Goal: Navigation & Orientation: Find specific page/section

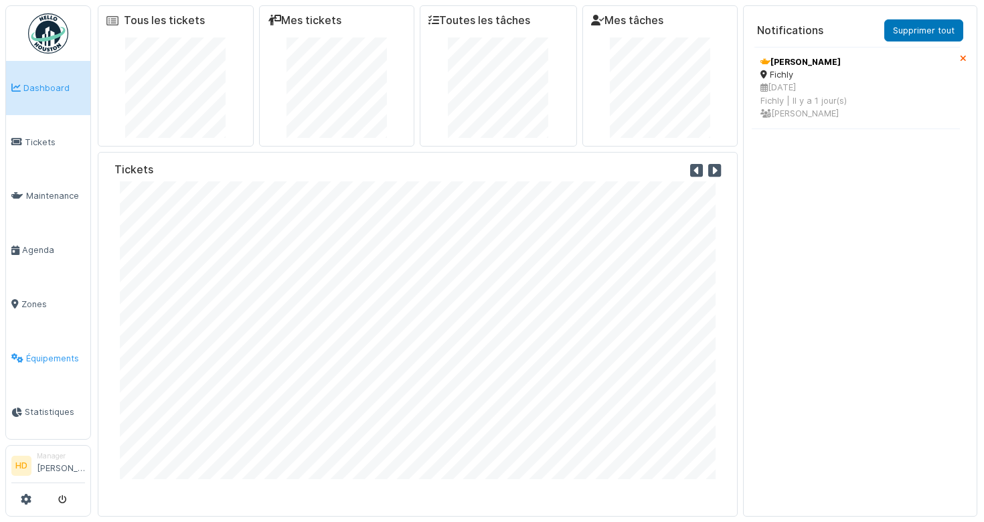
scroll to position [14, 0]
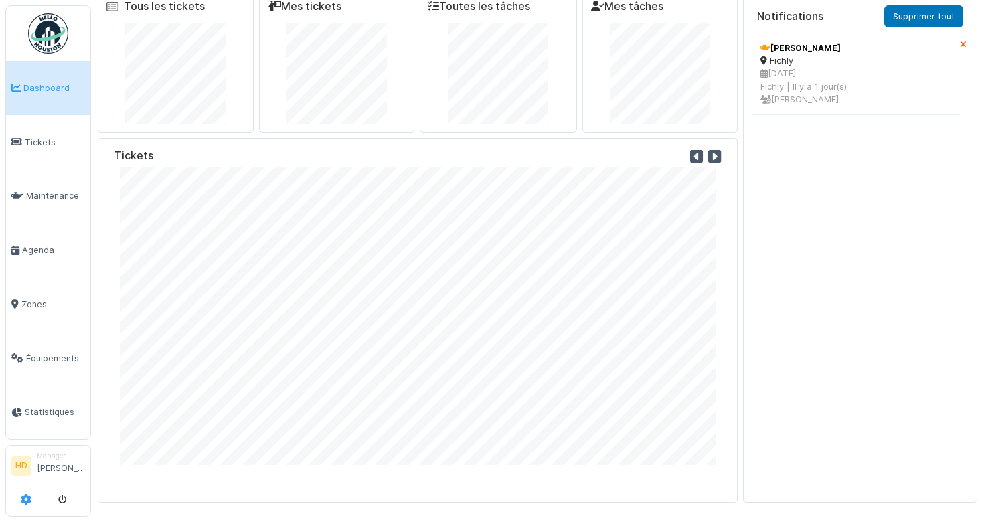
click at [25, 498] on icon at bounding box center [26, 499] width 11 height 11
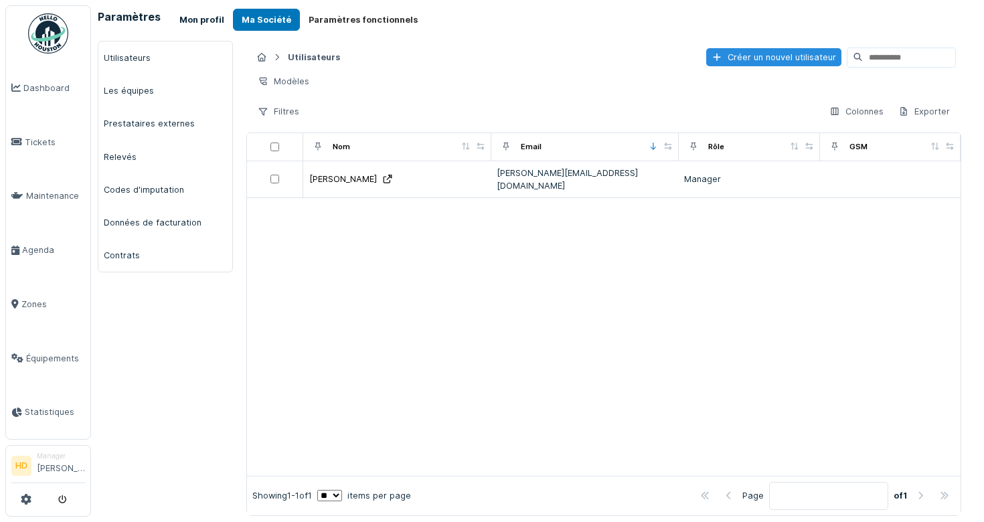
click at [203, 17] on button "Mon profil" at bounding box center [202, 20] width 62 height 22
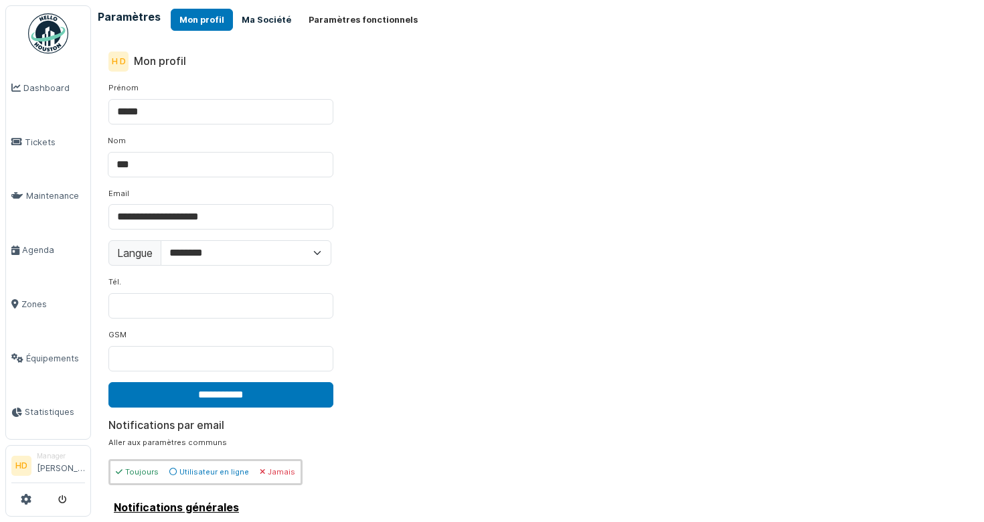
click at [270, 20] on button "Ma Société" at bounding box center [266, 20] width 67 height 22
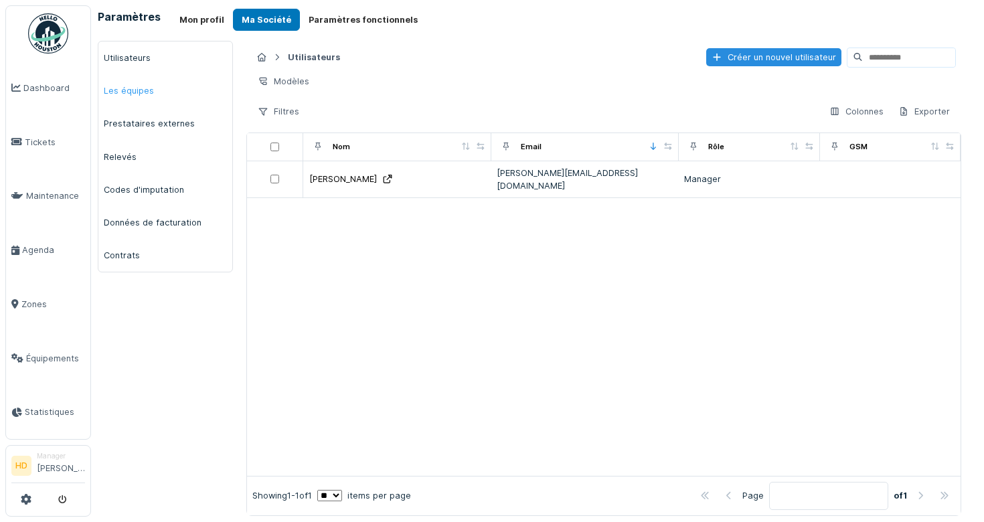
click at [154, 92] on link "Les équipes" at bounding box center [165, 90] width 134 height 33
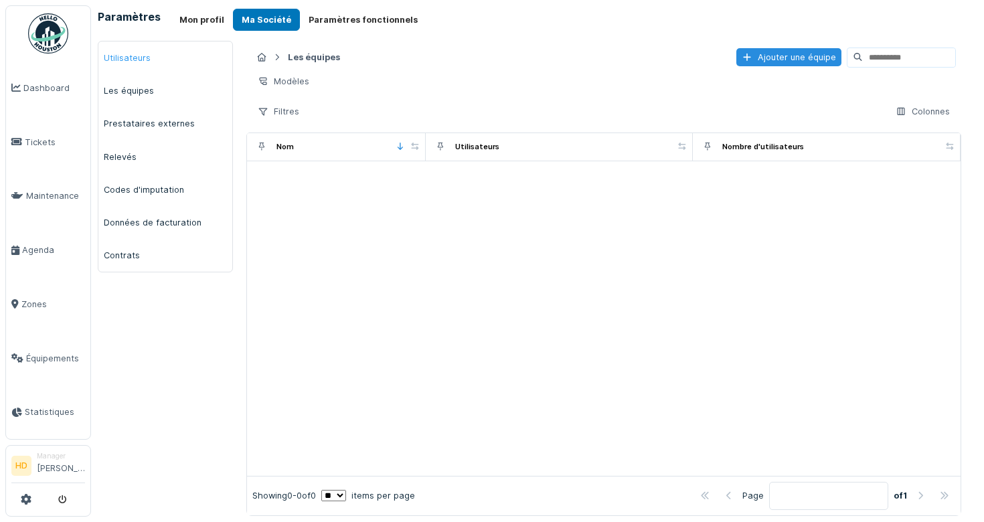
click at [142, 52] on link "Utilisateurs" at bounding box center [165, 58] width 134 height 33
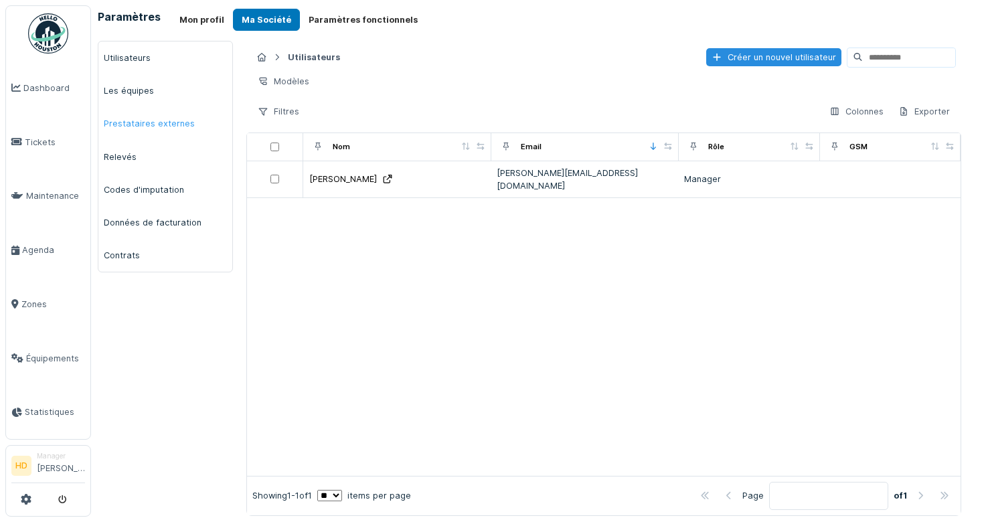
click at [145, 127] on link "Prestataires externes" at bounding box center [165, 123] width 134 height 33
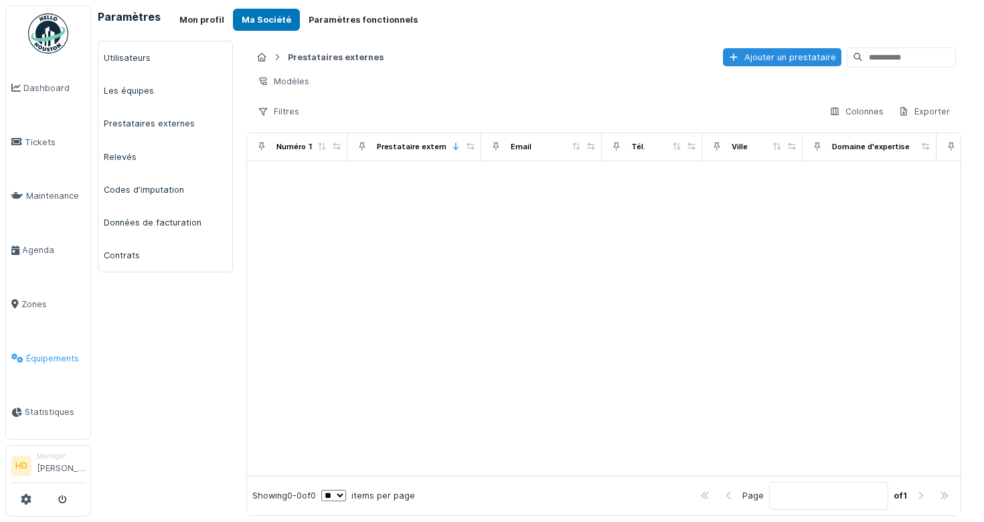
click at [52, 357] on span "Équipements" at bounding box center [55, 358] width 59 height 13
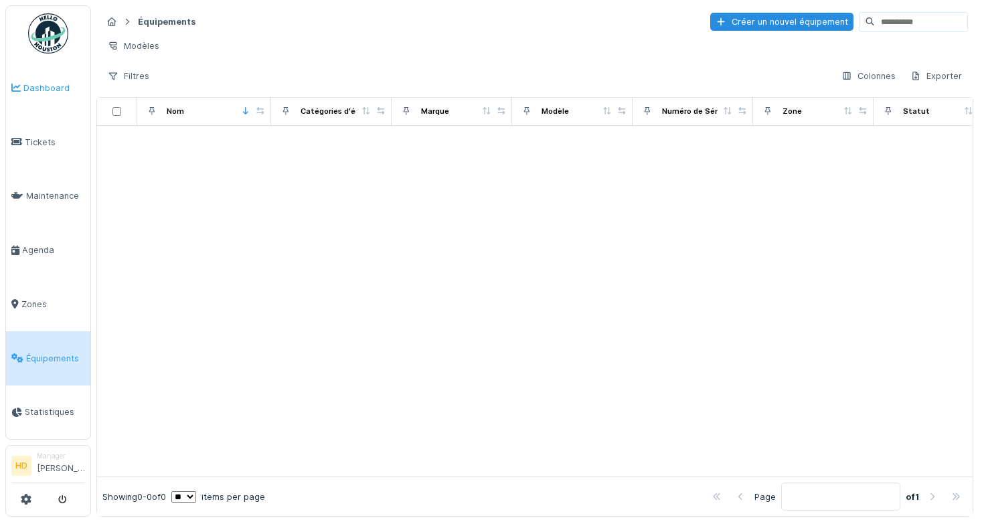
click at [53, 76] on link "Dashboard" at bounding box center [48, 88] width 84 height 54
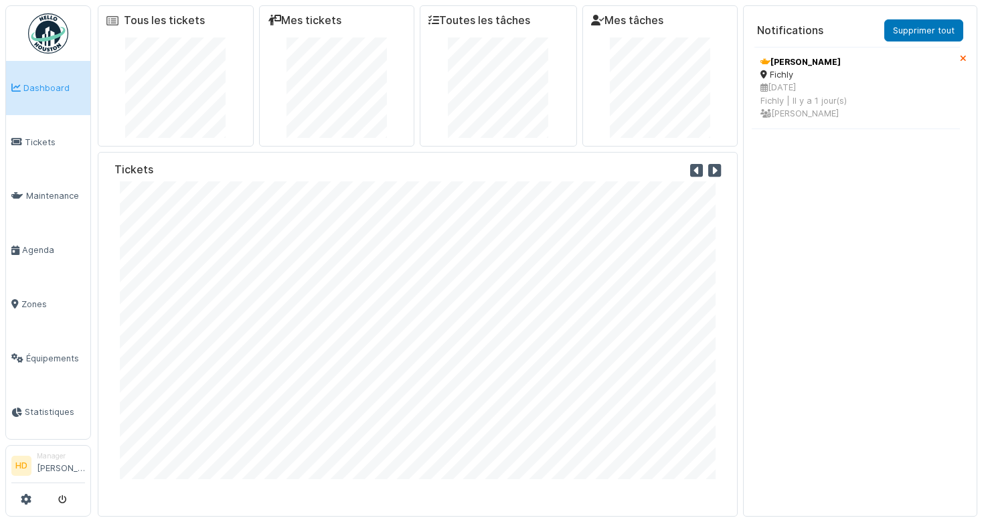
click at [46, 19] on img at bounding box center [48, 33] width 40 height 40
click at [35, 188] on link "Maintenance" at bounding box center [48, 196] width 84 height 54
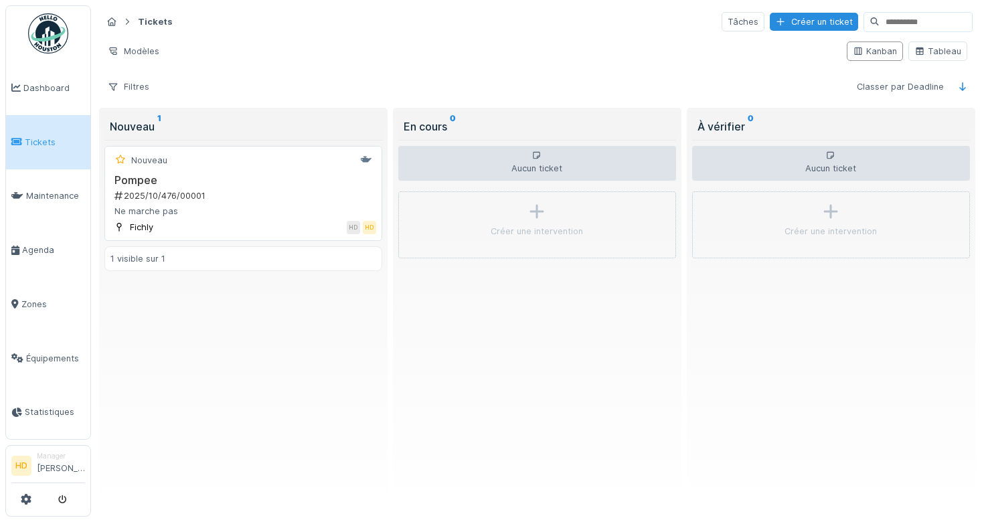
click at [251, 170] on div "Nouveau Pompee 2025/10/476/00001 Ne marche pas Fichly HD HD" at bounding box center [243, 193] width 278 height 95
click at [94, 395] on div "Tickets Tâches Créer un ticket Modèles Kanban Tableau Filtres Classer par Deadl…" at bounding box center [537, 261] width 893 height 522
click at [55, 182] on link "Maintenance" at bounding box center [48, 196] width 84 height 54
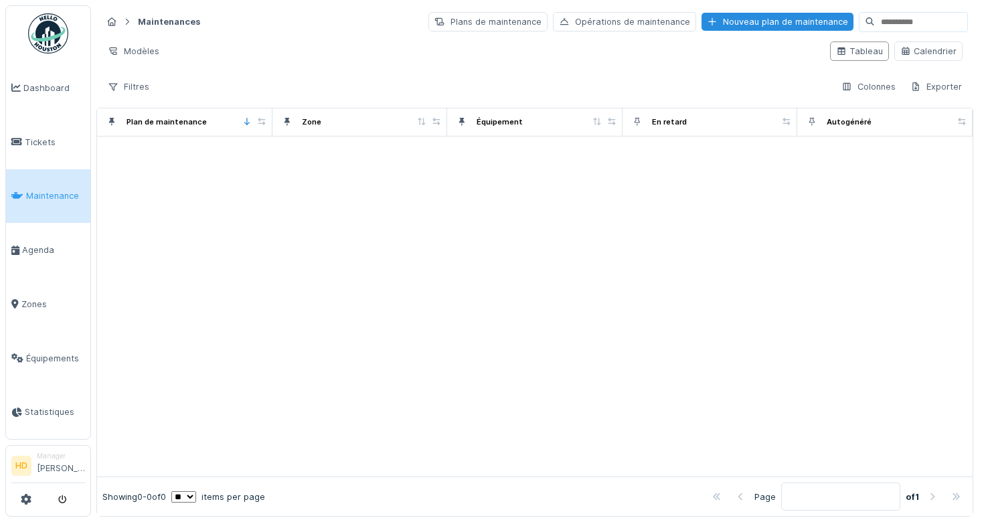
click at [287, 179] on div at bounding box center [535, 307] width 876 height 341
click at [138, 51] on div "Modèles" at bounding box center [134, 51] width 64 height 19
click at [590, 58] on div "Modèles" at bounding box center [461, 51] width 718 height 19
click at [490, 35] on div "Maintenances Plans de maintenance Opérations de maintenance Nouveau plan de mai…" at bounding box center [534, 53] width 877 height 97
click at [66, 92] on span "Dashboard" at bounding box center [54, 88] width 62 height 13
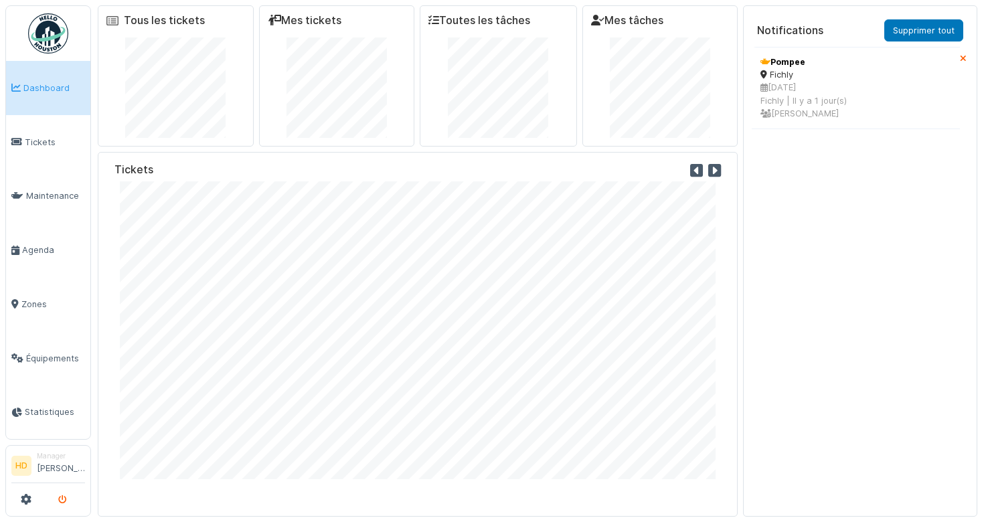
click at [63, 493] on button "submit" at bounding box center [63, 500] width 26 height 22
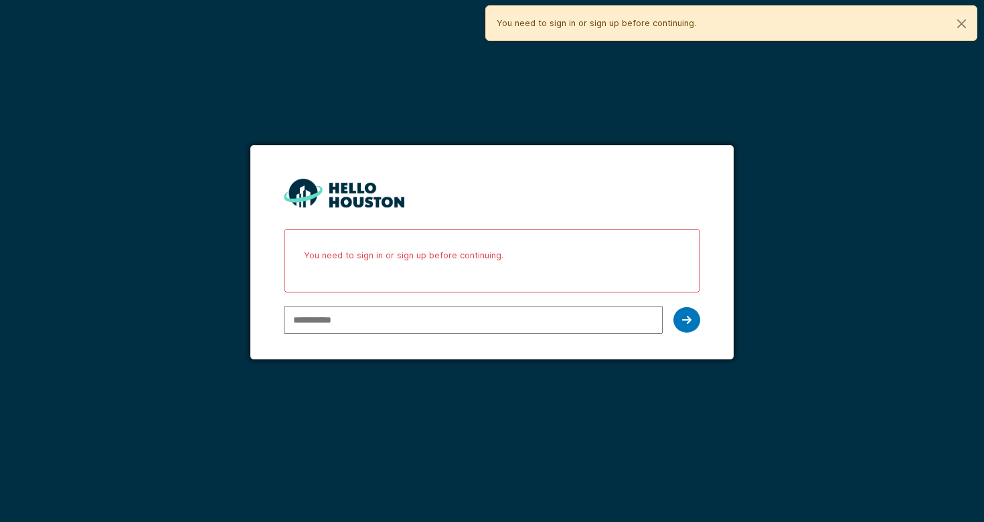
click at [500, 324] on input "email" at bounding box center [473, 320] width 379 height 28
click at [509, 317] on input "email" at bounding box center [473, 320] width 379 height 28
click at [415, 313] on input "email" at bounding box center [473, 320] width 379 height 28
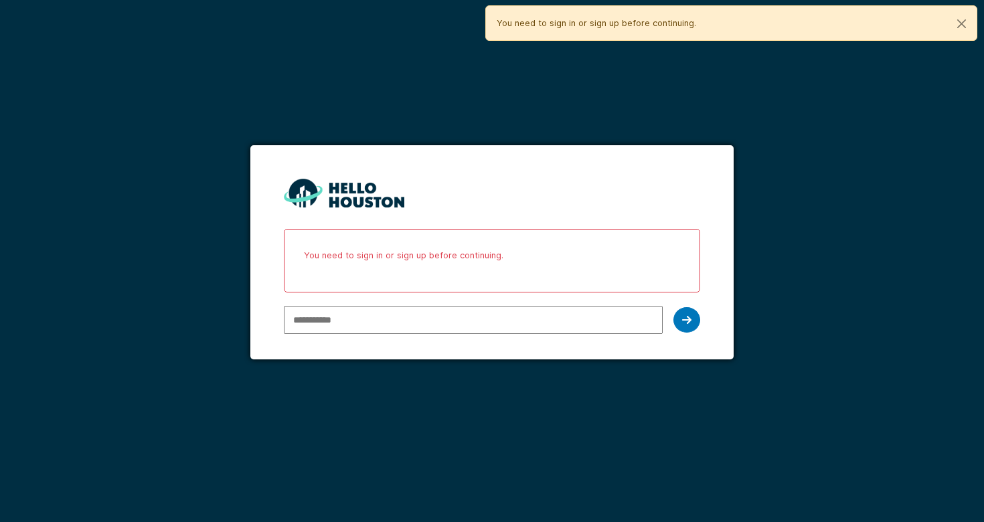
click at [0, 521] on com-1password-button at bounding box center [0, 522] width 0 height 0
click at [574, 321] on input "email" at bounding box center [473, 320] width 379 height 28
click at [573, 321] on input "email" at bounding box center [473, 320] width 379 height 28
click at [965, 24] on button "Close" at bounding box center [962, 23] width 30 height 35
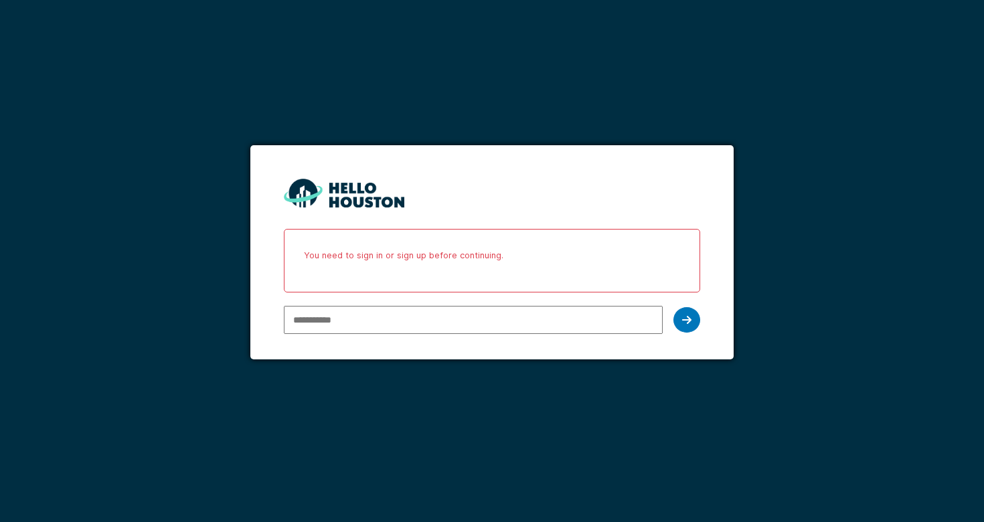
click at [410, 327] on input "email" at bounding box center [473, 320] width 379 height 28
paste input "**********"
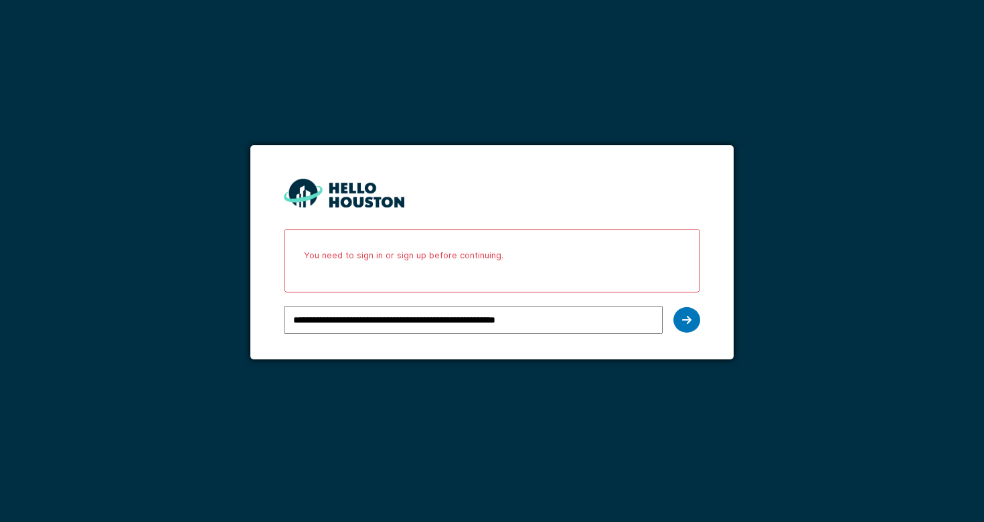
paste input "email"
type input "**********"
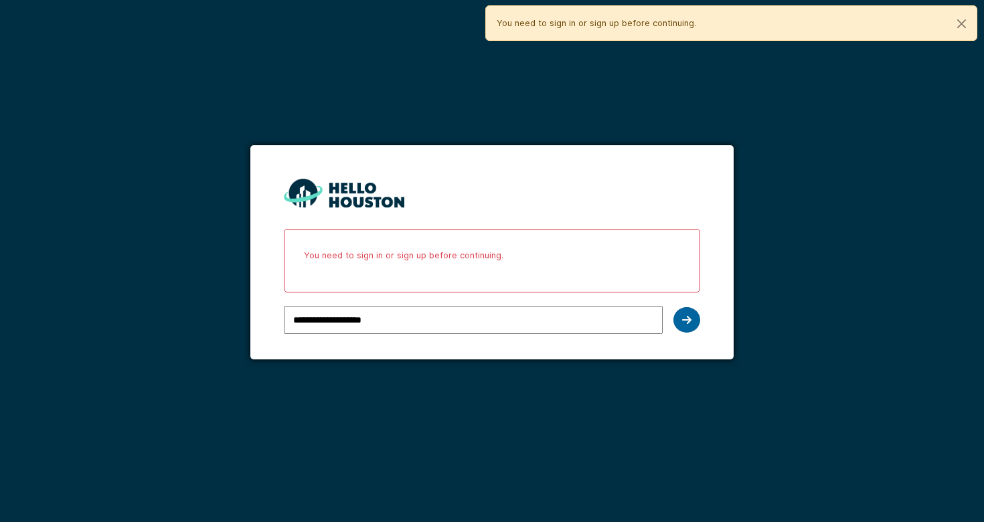
type input "**********"
click at [691, 317] on icon at bounding box center [686, 320] width 9 height 11
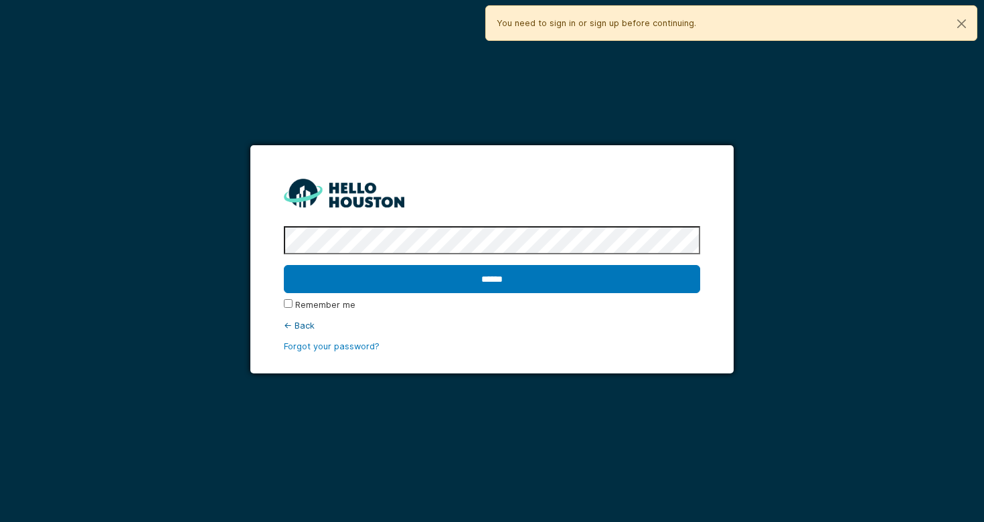
click at [527, 393] on div "**********" at bounding box center [492, 261] width 984 height 522
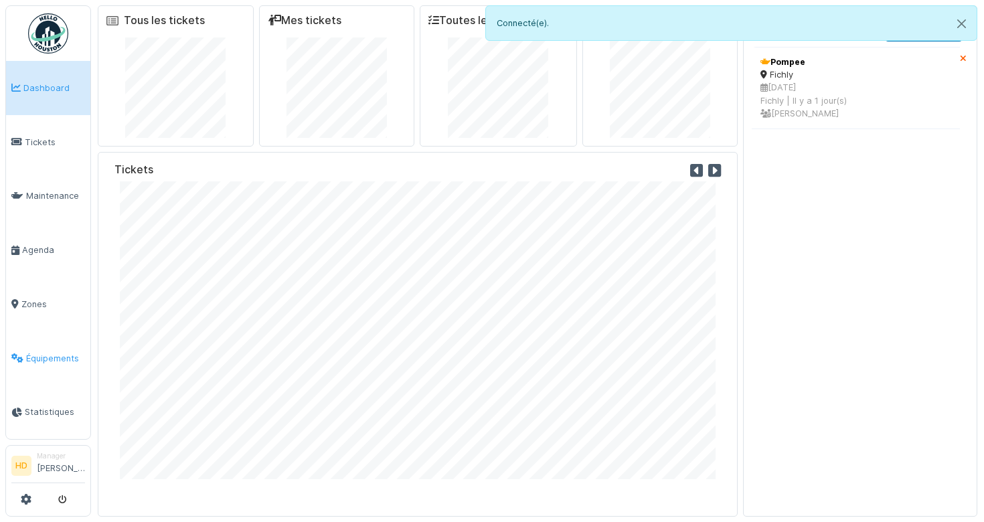
click at [55, 363] on span "Équipements" at bounding box center [55, 358] width 59 height 13
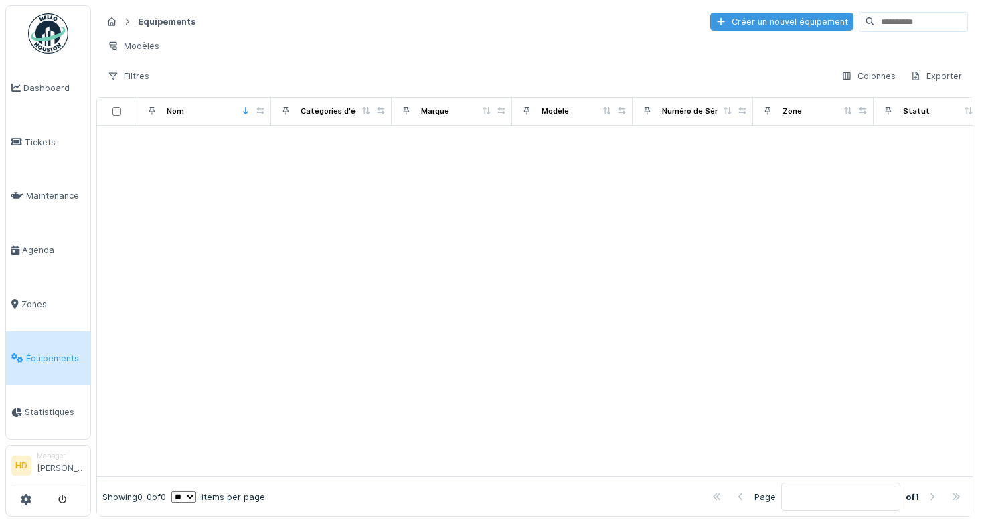
click at [754, 21] on div "Créer un nouvel équipement" at bounding box center [781, 22] width 143 height 18
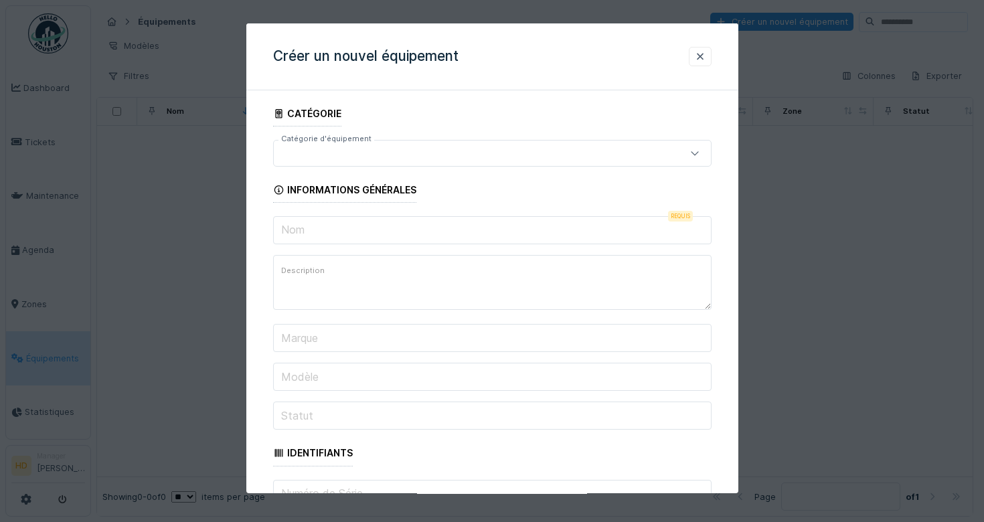
click at [396, 148] on div at bounding box center [465, 153] width 373 height 15
click at [396, 200] on input "Catégorie d'équipement" at bounding box center [492, 193] width 421 height 28
click at [705, 66] on div "Créer un nouvel équipement" at bounding box center [492, 56] width 492 height 67
click at [706, 54] on div at bounding box center [700, 56] width 23 height 19
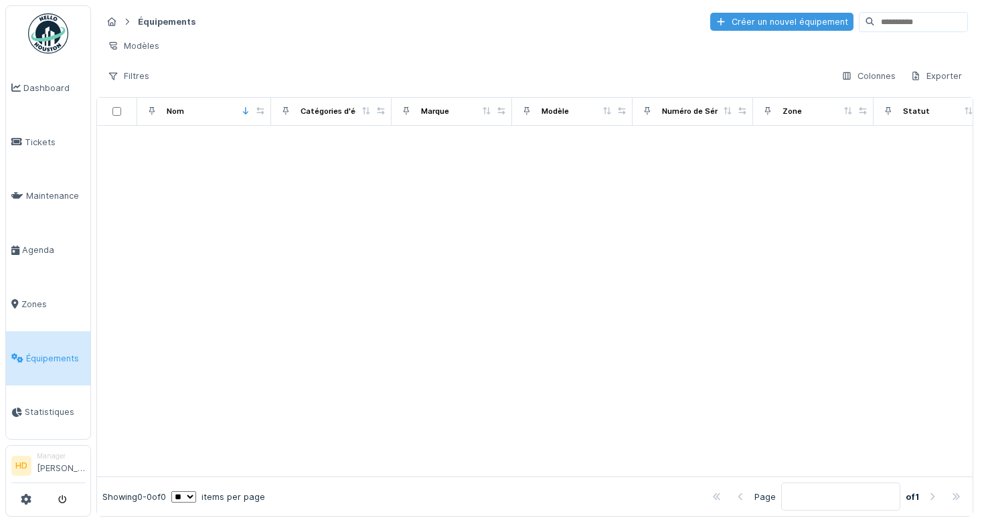
click at [734, 27] on div "Créer un nouvel équipement" at bounding box center [781, 22] width 143 height 18
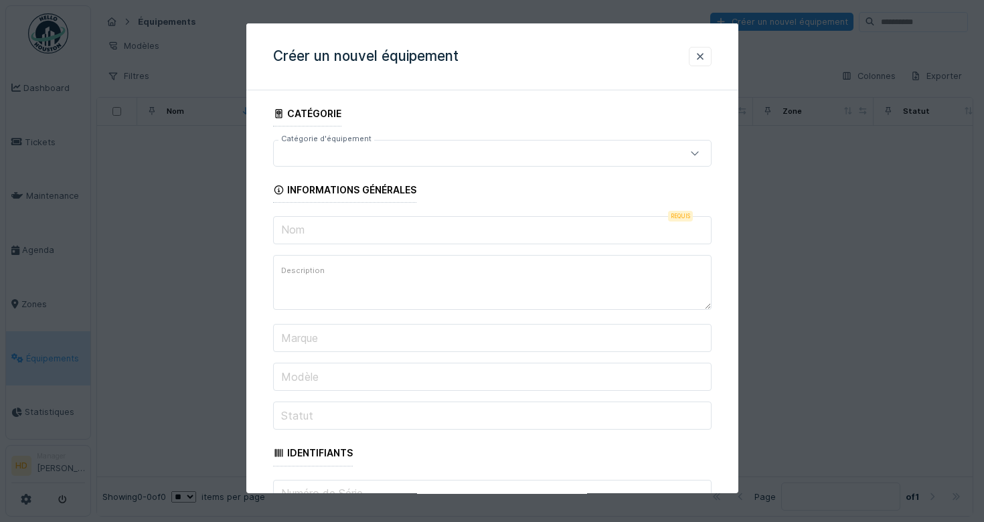
click at [343, 159] on div at bounding box center [465, 153] width 373 height 15
click at [384, 222] on input "Nom" at bounding box center [492, 230] width 438 height 28
click at [125, 123] on div at bounding box center [492, 261] width 984 height 522
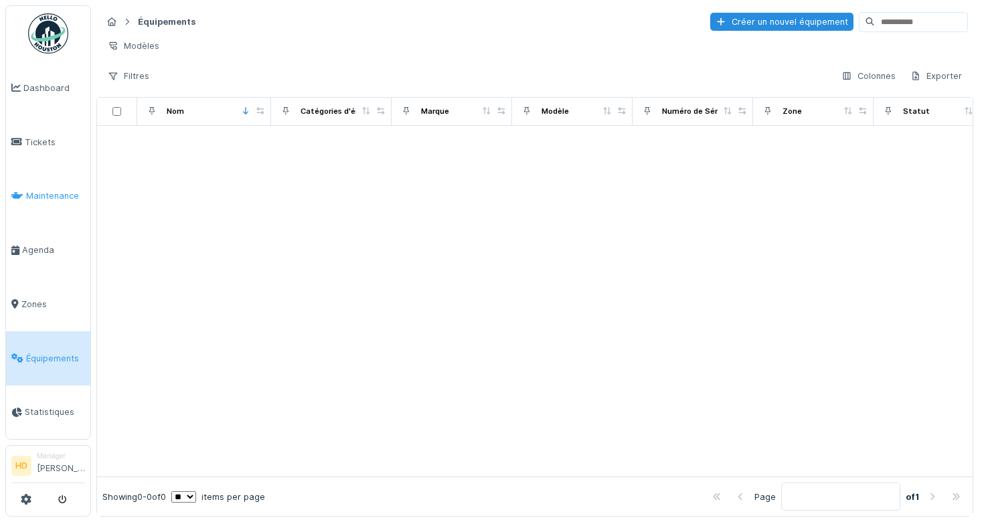
click at [53, 193] on span "Maintenance" at bounding box center [55, 195] width 59 height 13
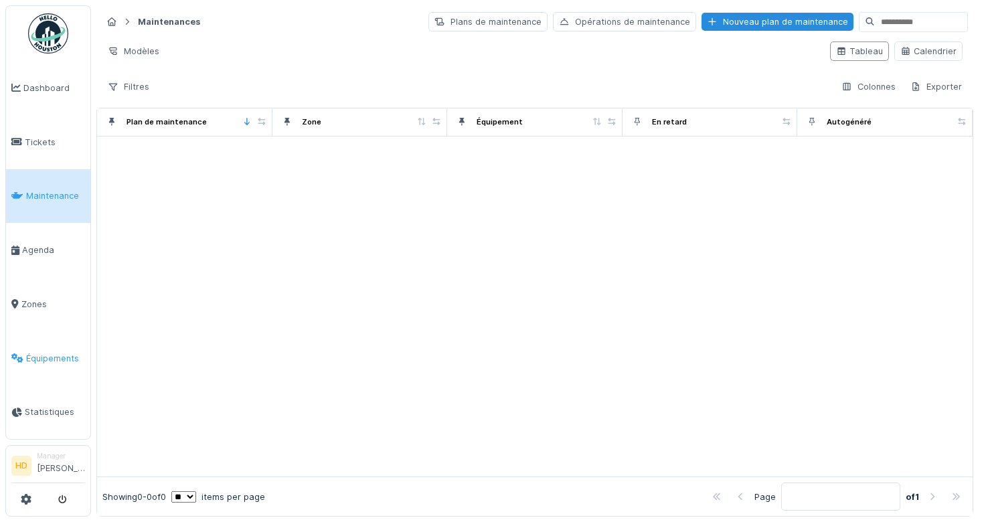
click at [56, 373] on link "Équipements" at bounding box center [48, 358] width 84 height 54
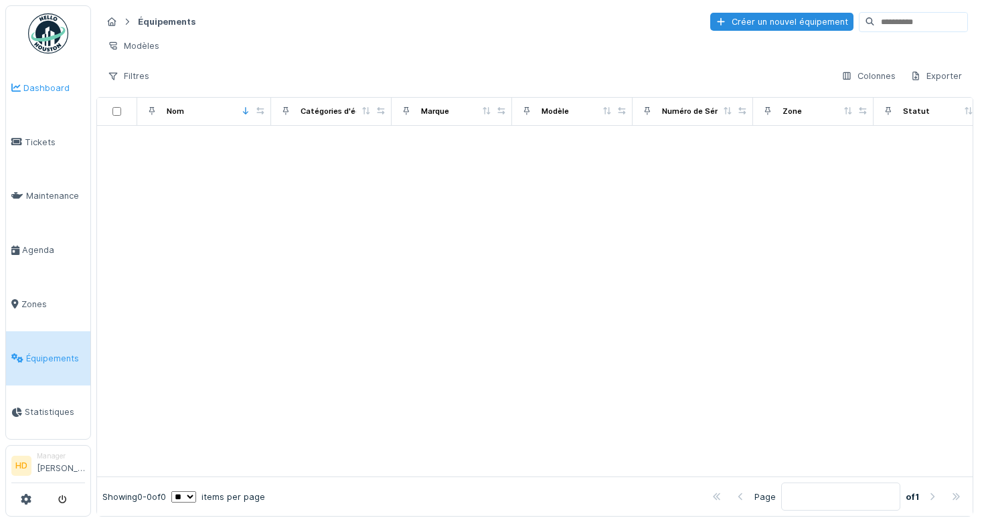
click at [80, 97] on link "Dashboard" at bounding box center [48, 88] width 84 height 54
